Goal: Task Accomplishment & Management: Complete application form

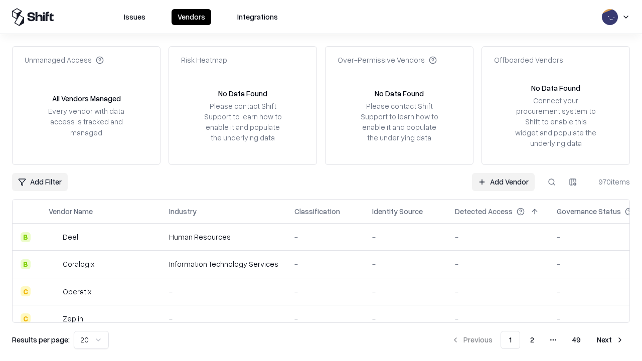
click at [503, 182] on link "Add Vendor" at bounding box center [503, 182] width 63 height 18
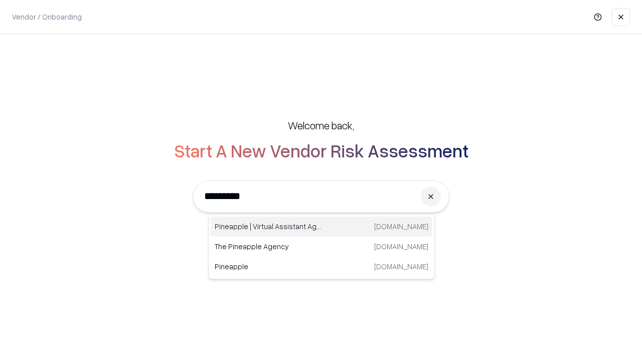
click at [322, 227] on div "Pineapple | Virtual Assistant Agency [DOMAIN_NAME]" at bounding box center [322, 227] width 222 height 20
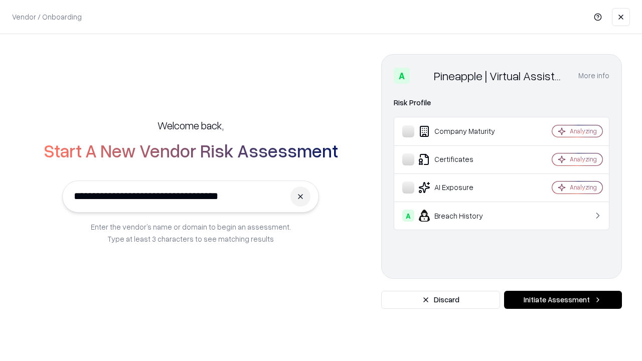
type input "**********"
click at [563, 300] on button "Initiate Assessment" at bounding box center [563, 300] width 118 height 18
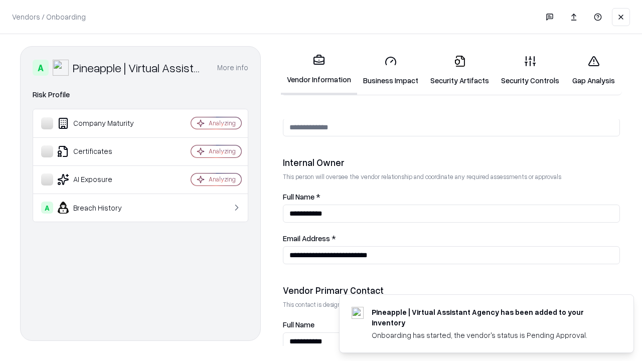
scroll to position [520, 0]
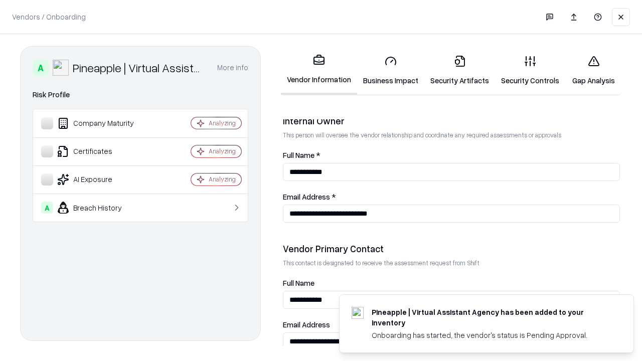
click at [459, 70] on link "Security Artifacts" at bounding box center [459, 70] width 71 height 47
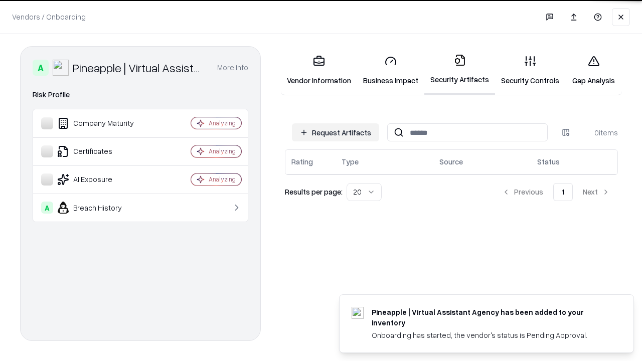
click at [336, 131] on button "Request Artifacts" at bounding box center [335, 132] width 87 height 18
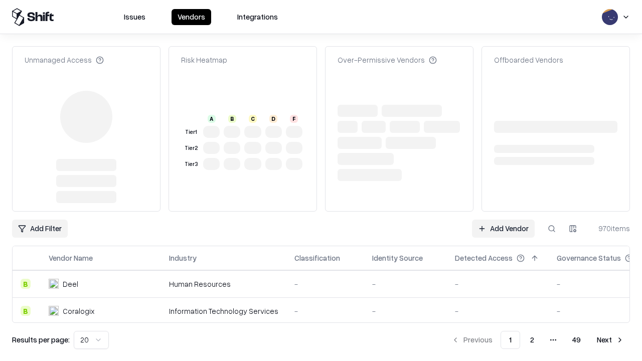
click at [503, 220] on link "Add Vendor" at bounding box center [503, 229] width 63 height 18
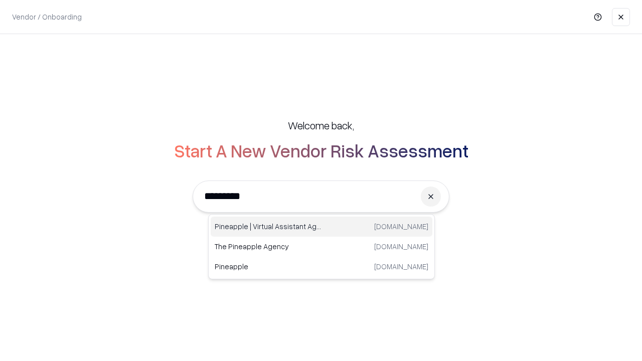
click at [322, 227] on div "Pineapple | Virtual Assistant Agency [DOMAIN_NAME]" at bounding box center [322, 227] width 222 height 20
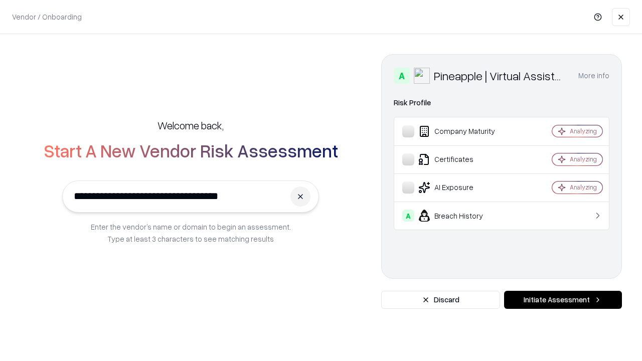
type input "**********"
click at [563, 300] on button "Initiate Assessment" at bounding box center [563, 300] width 118 height 18
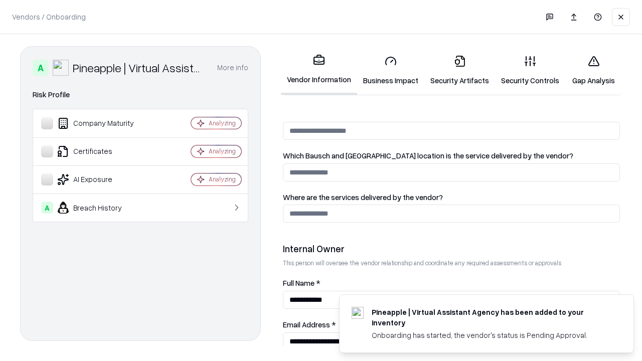
scroll to position [520, 0]
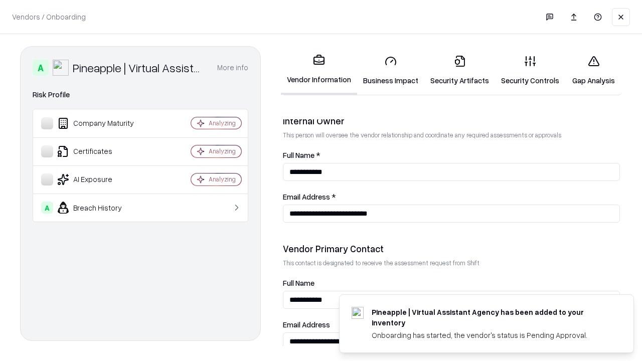
click at [593, 70] on link "Gap Analysis" at bounding box center [593, 70] width 57 height 47
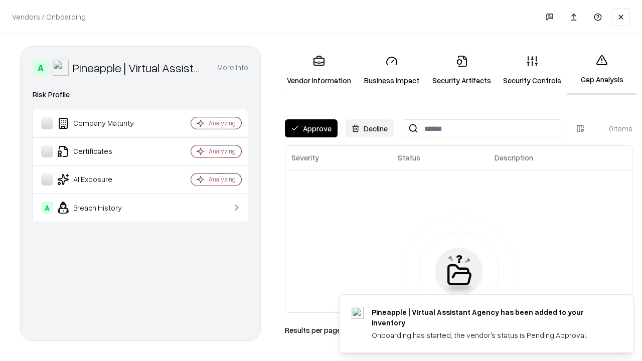
click at [311, 128] on button "Approve" at bounding box center [311, 128] width 53 height 18
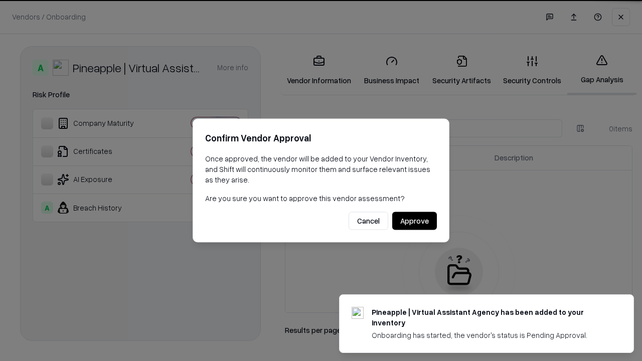
click at [414, 221] on button "Approve" at bounding box center [414, 221] width 45 height 18
